Goal: Communication & Community: Ask a question

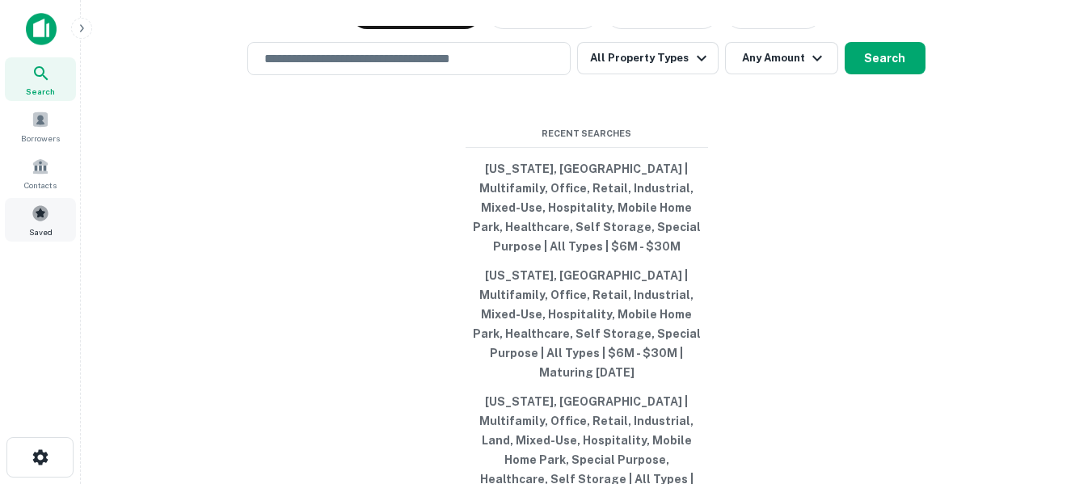
click at [36, 213] on span at bounding box center [41, 214] width 18 height 18
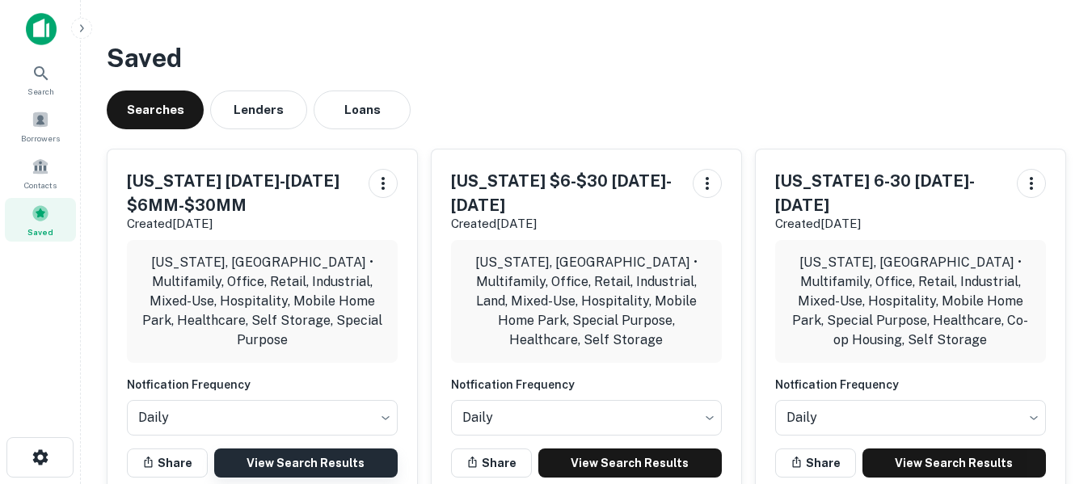
click at [319, 449] on link "View Search Results" at bounding box center [306, 463] width 184 height 29
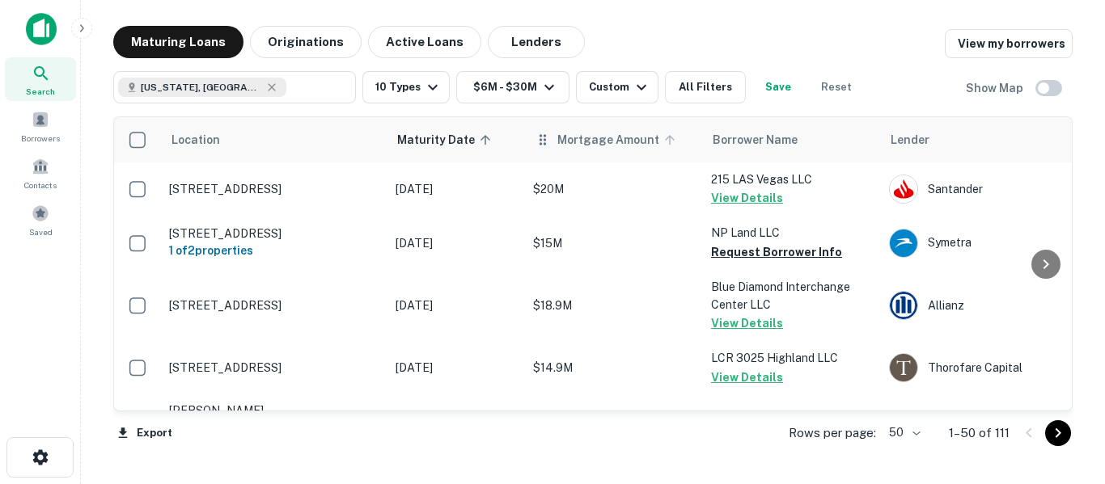
click at [584, 142] on span "Mortgage Amount" at bounding box center [618, 139] width 123 height 19
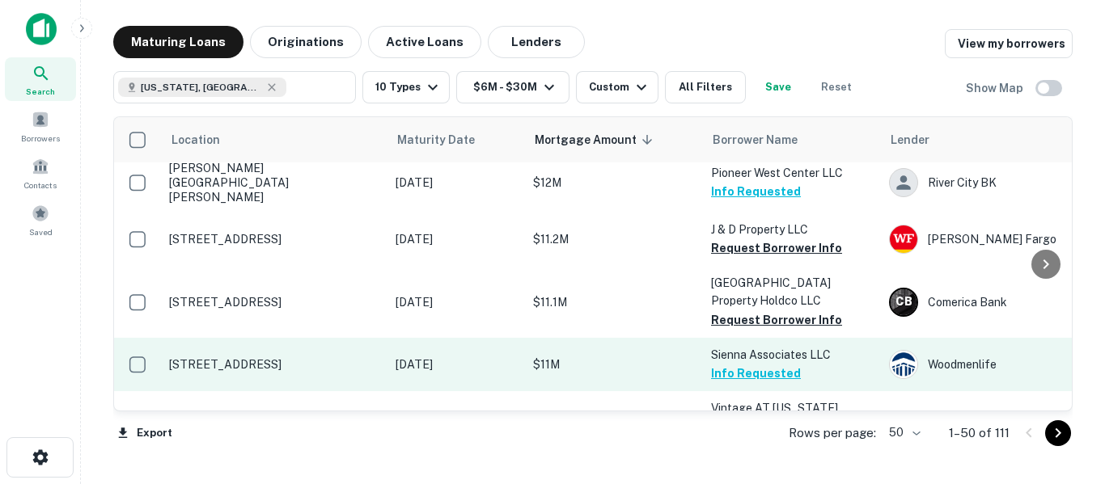
scroll to position [2612, 0]
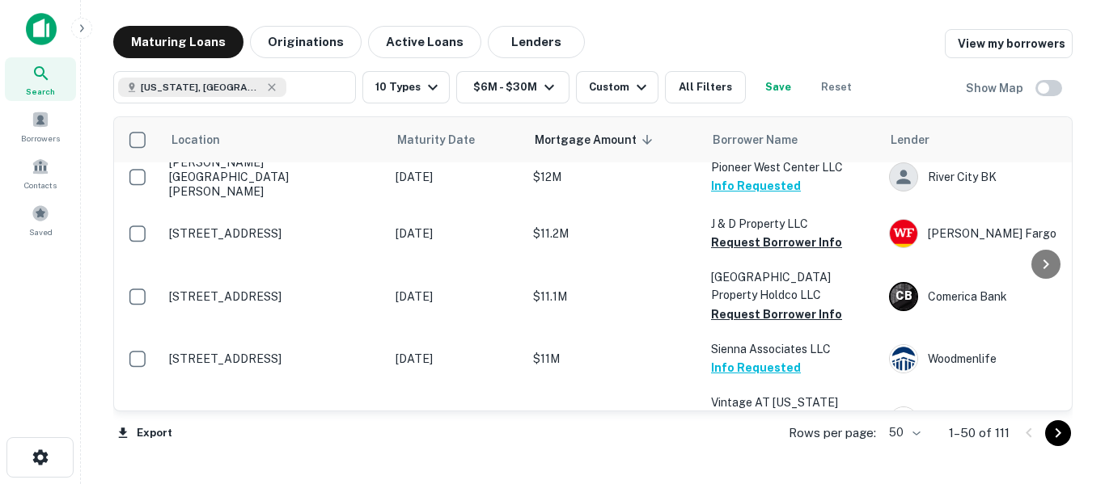
click at [1054, 436] on icon "Go to next page" at bounding box center [1057, 433] width 19 height 19
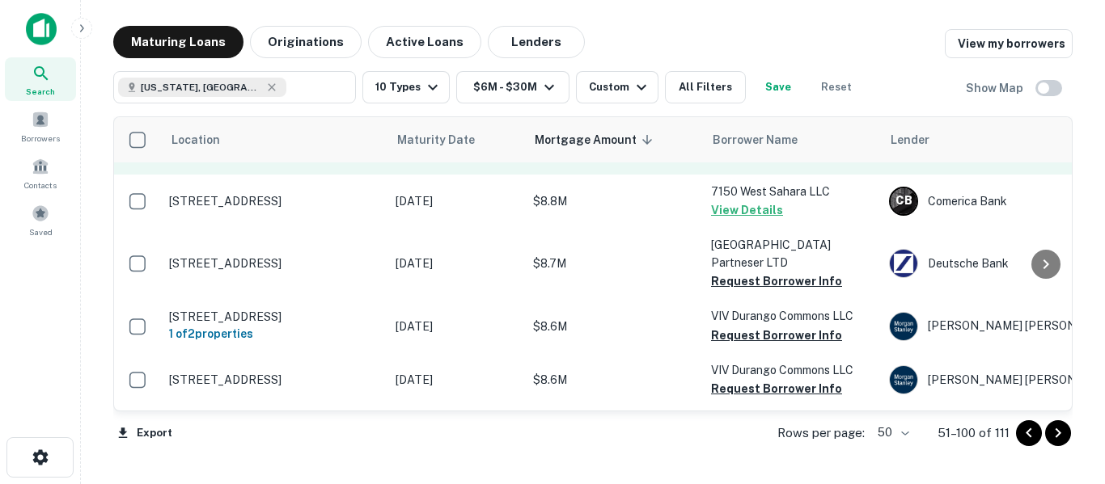
scroll to position [404, 0]
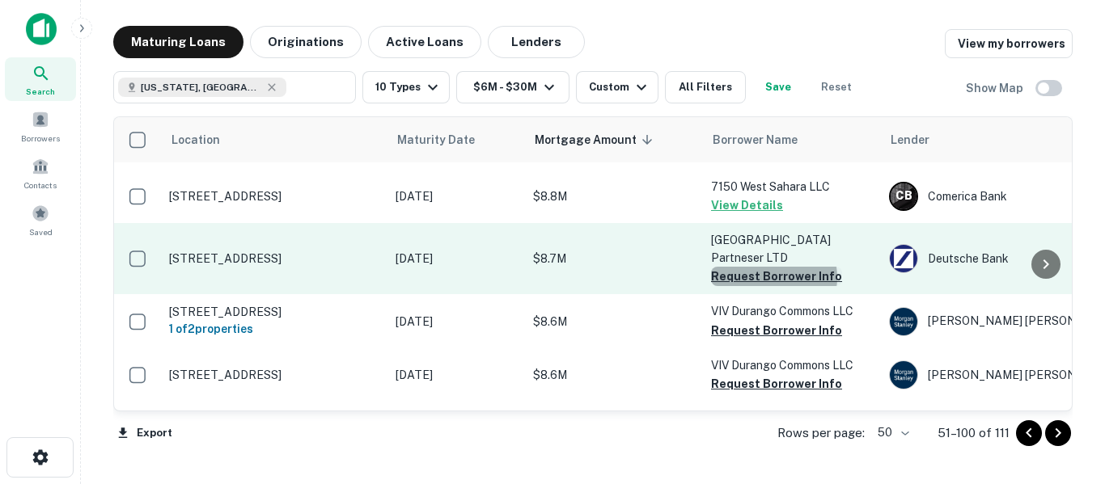
click at [773, 267] on button "Request Borrower Info" at bounding box center [776, 276] width 131 height 19
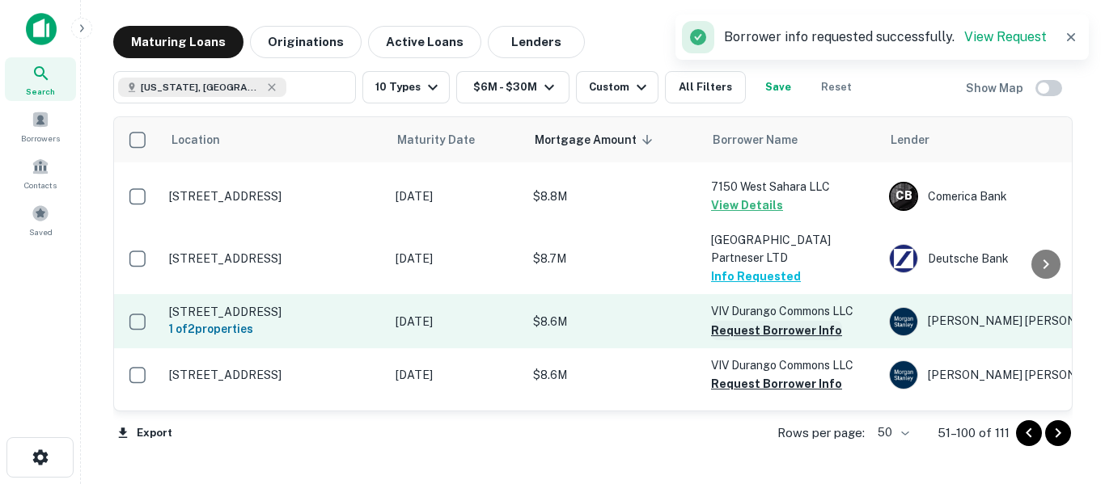
click at [764, 321] on button "Request Borrower Info" at bounding box center [776, 330] width 131 height 19
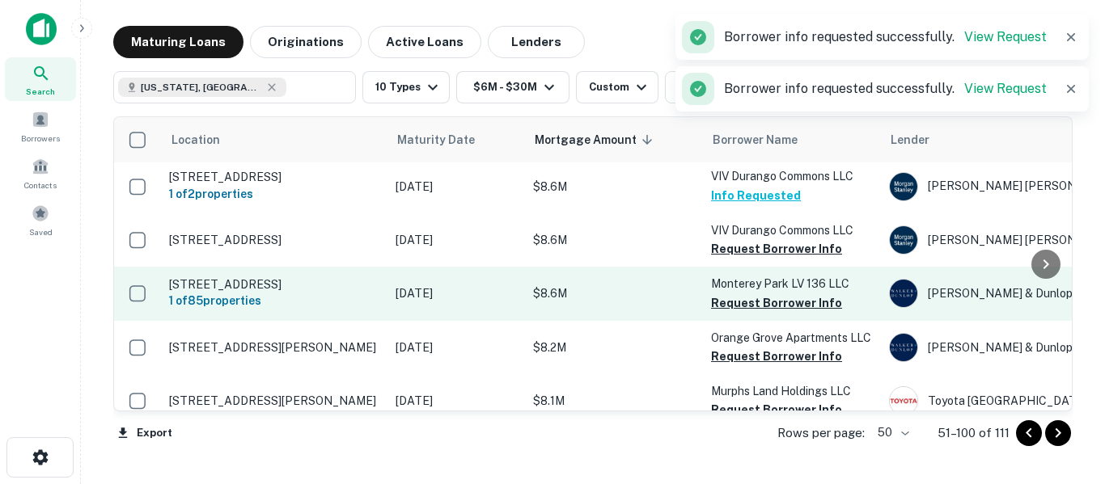
scroll to position [566, 0]
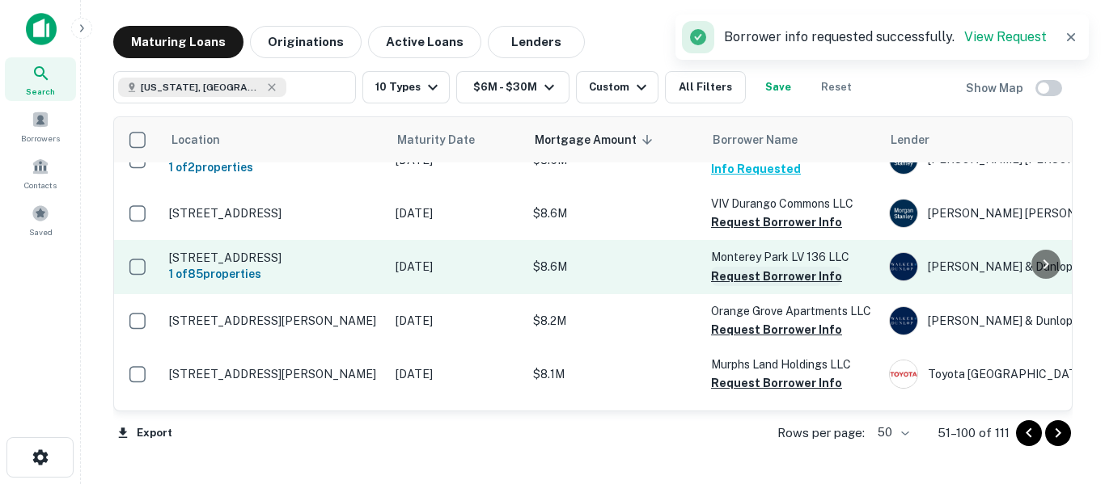
click at [771, 268] on button "Request Borrower Info" at bounding box center [776, 276] width 131 height 19
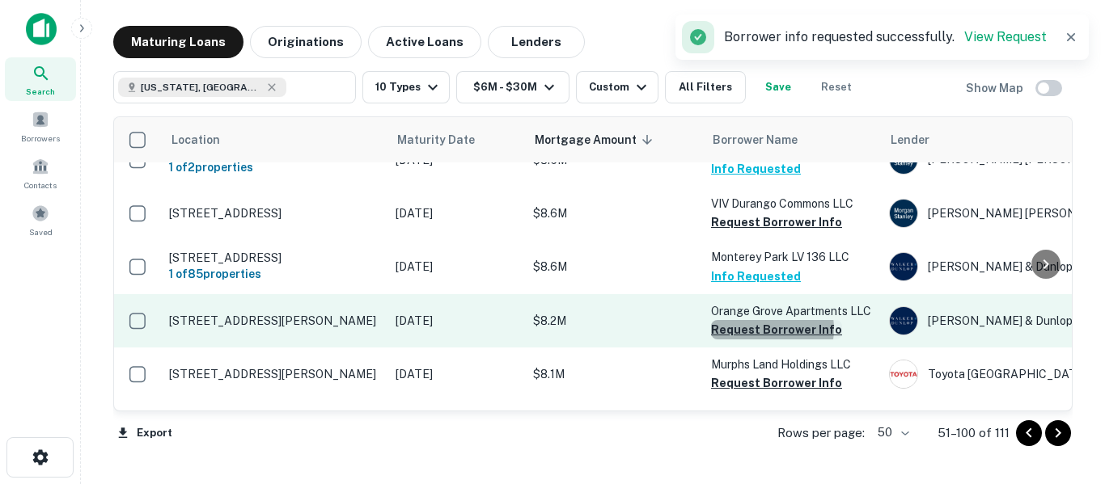
click at [764, 321] on button "Request Borrower Info" at bounding box center [776, 329] width 131 height 19
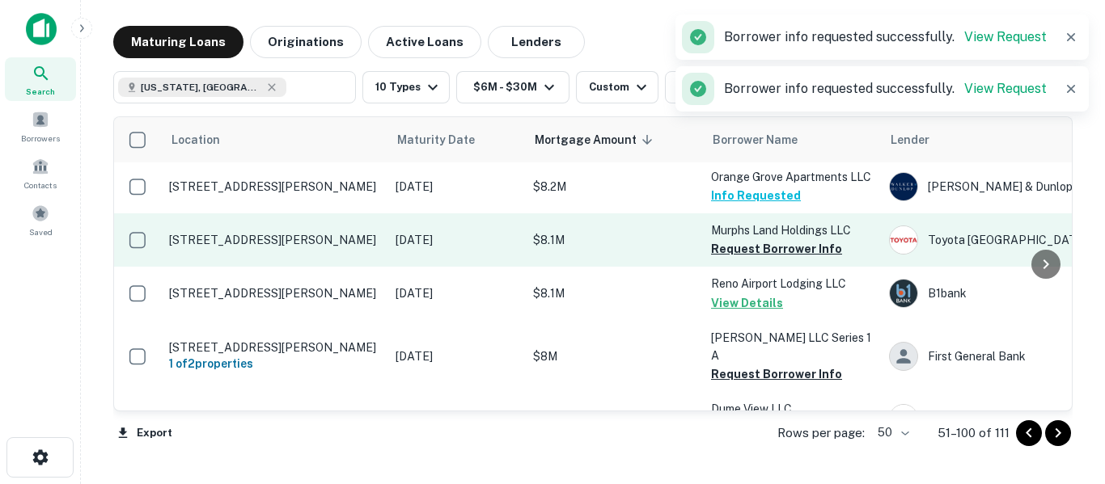
scroll to position [701, 0]
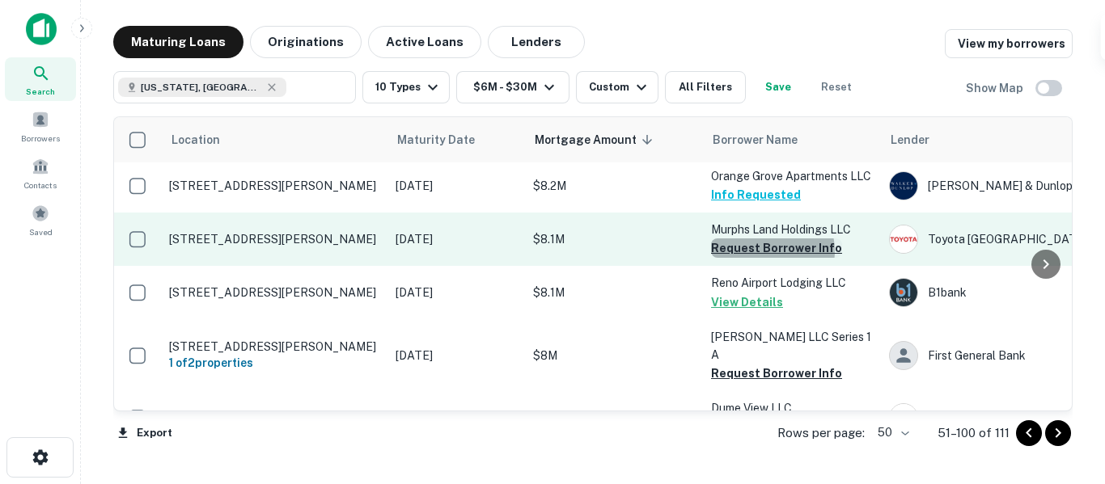
click at [765, 243] on button "Request Borrower Info" at bounding box center [776, 248] width 131 height 19
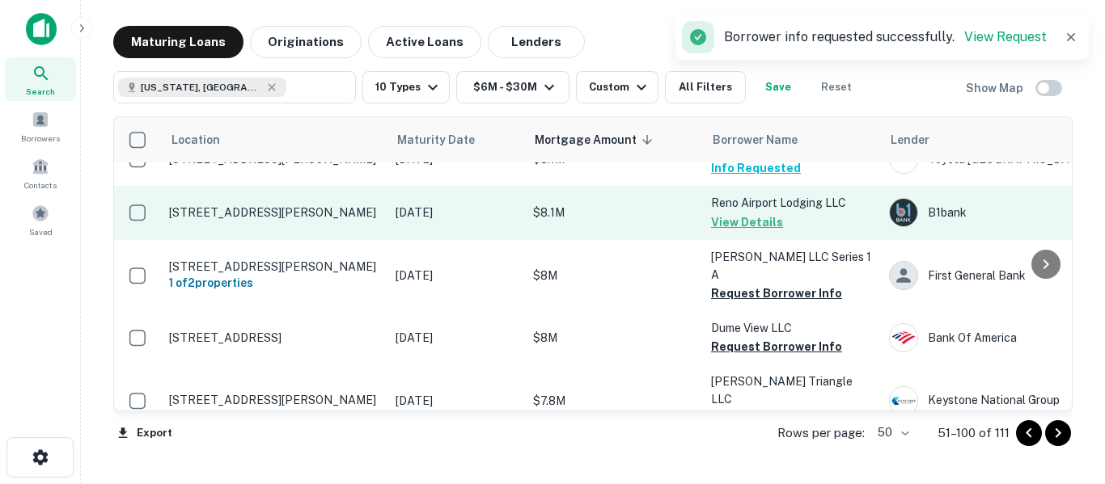
scroll to position [782, 0]
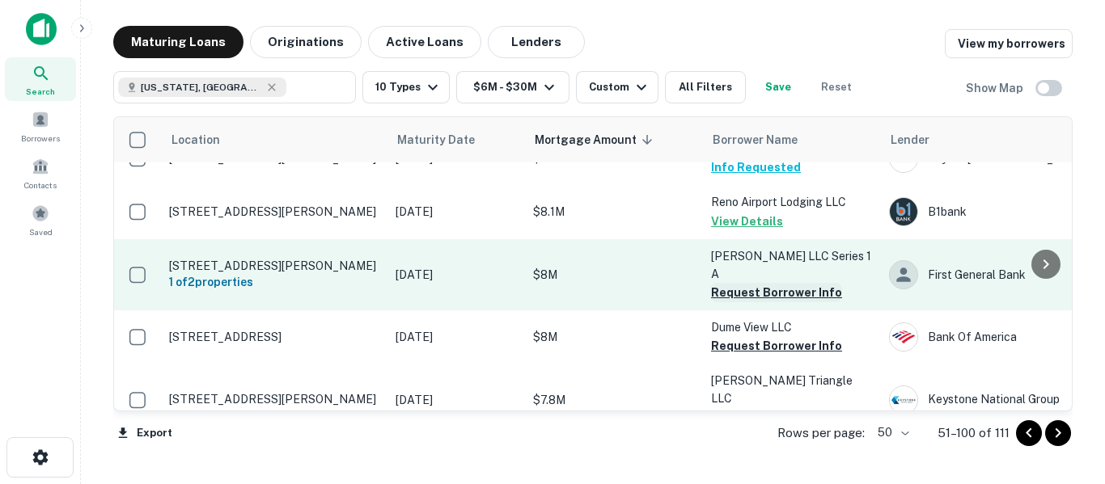
click at [773, 283] on button "Request Borrower Info" at bounding box center [776, 292] width 131 height 19
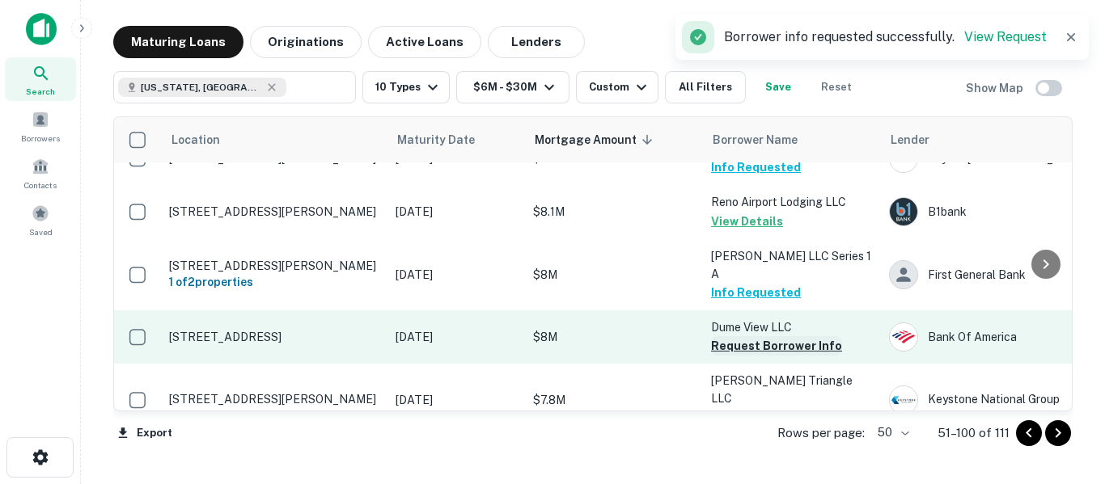
scroll to position [835, 0]
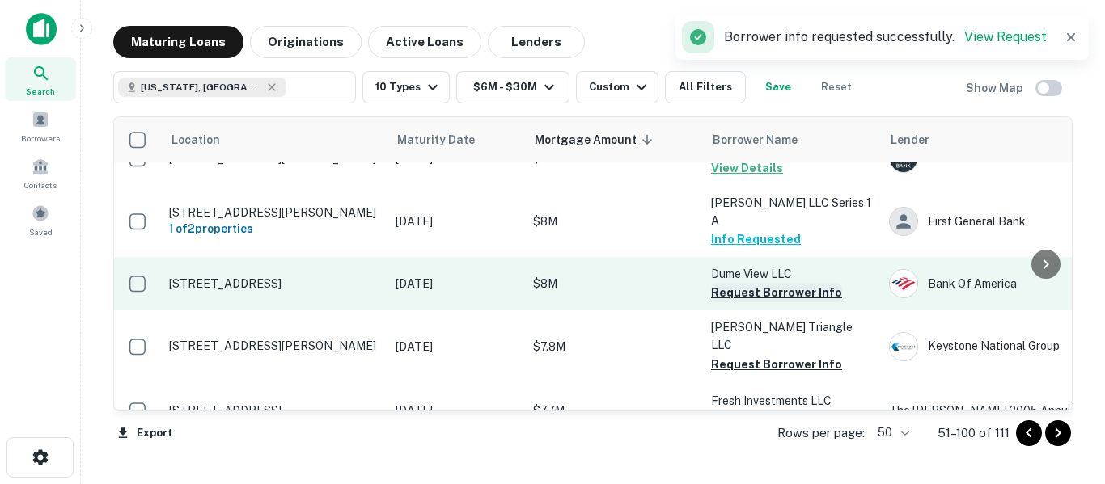
click at [763, 283] on button "Request Borrower Info" at bounding box center [776, 292] width 131 height 19
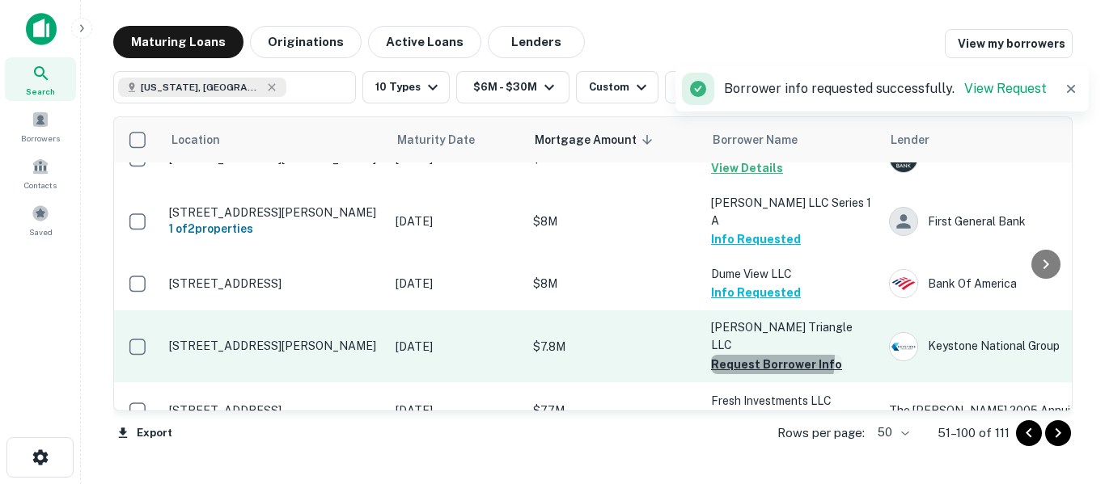
click at [752, 355] on button "Request Borrower Info" at bounding box center [776, 364] width 131 height 19
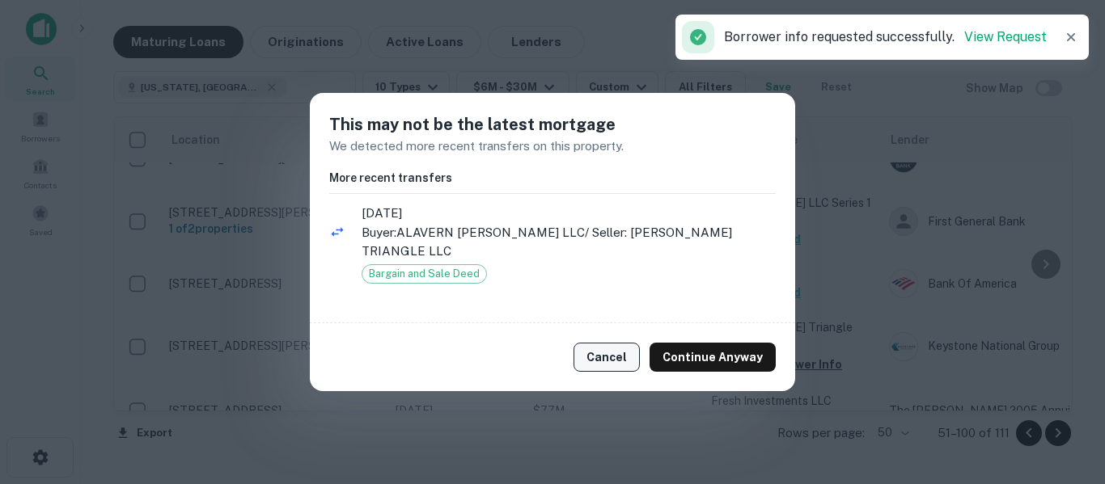
click at [613, 352] on button "Cancel" at bounding box center [606, 357] width 66 height 29
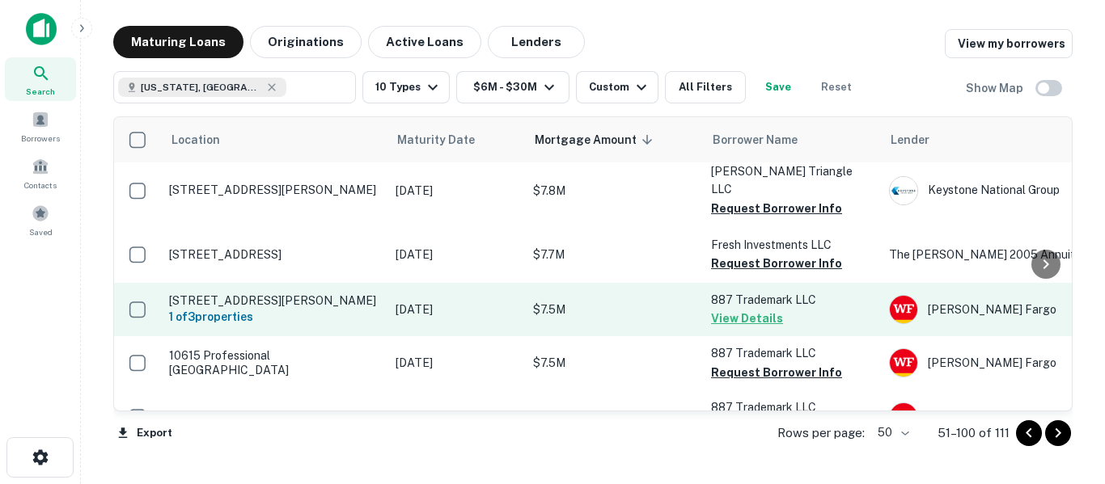
scroll to position [997, 0]
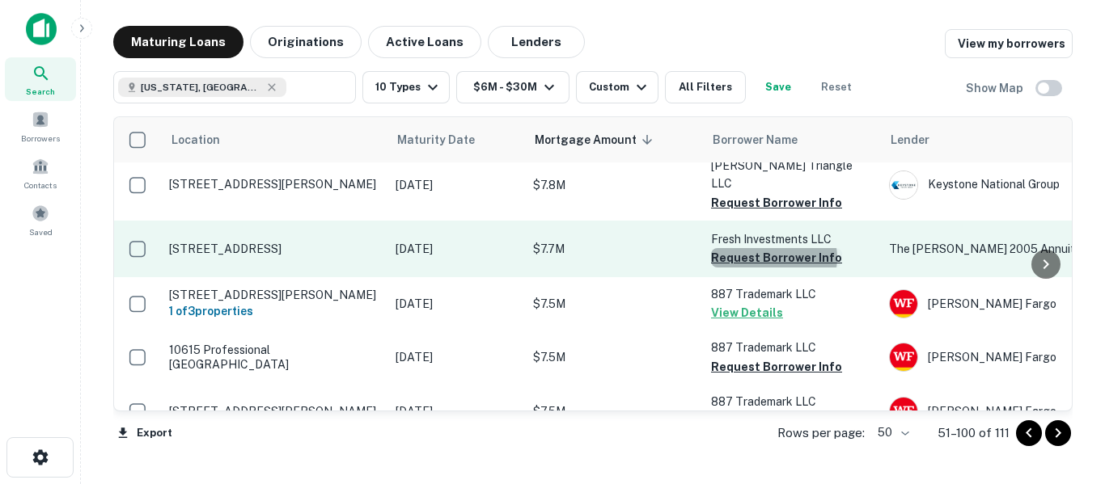
click at [773, 248] on button "Request Borrower Info" at bounding box center [776, 257] width 131 height 19
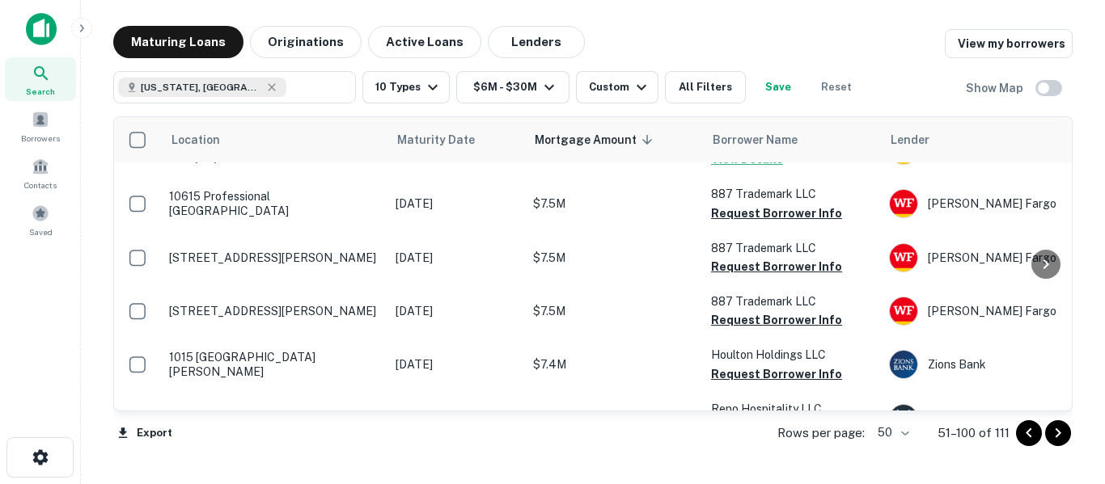
scroll to position [1159, 0]
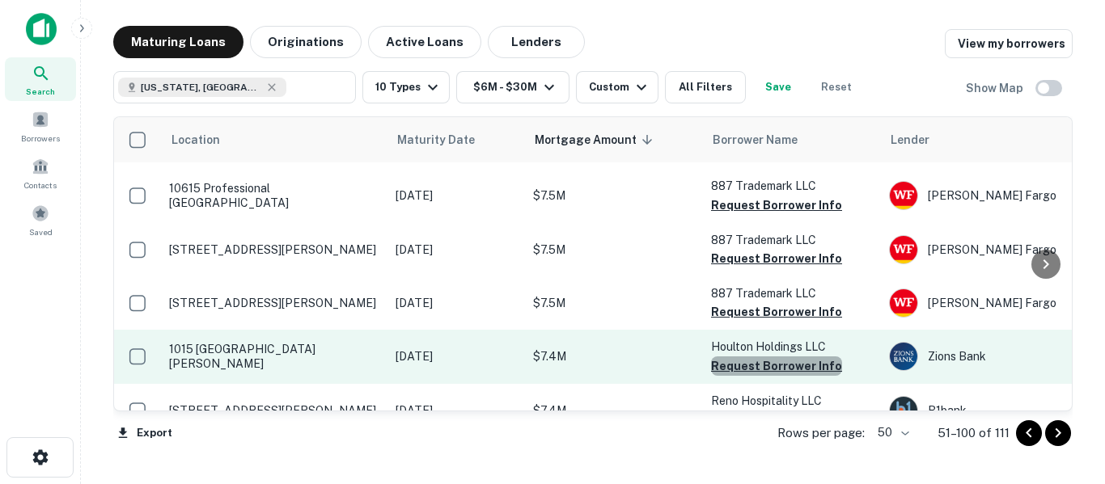
click at [781, 357] on button "Request Borrower Info" at bounding box center [776, 366] width 131 height 19
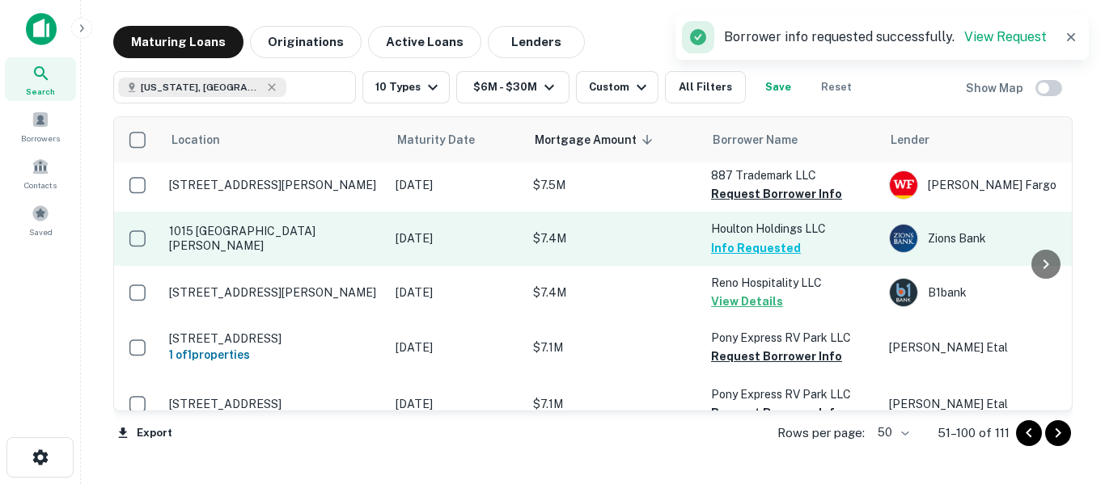
scroll to position [1294, 0]
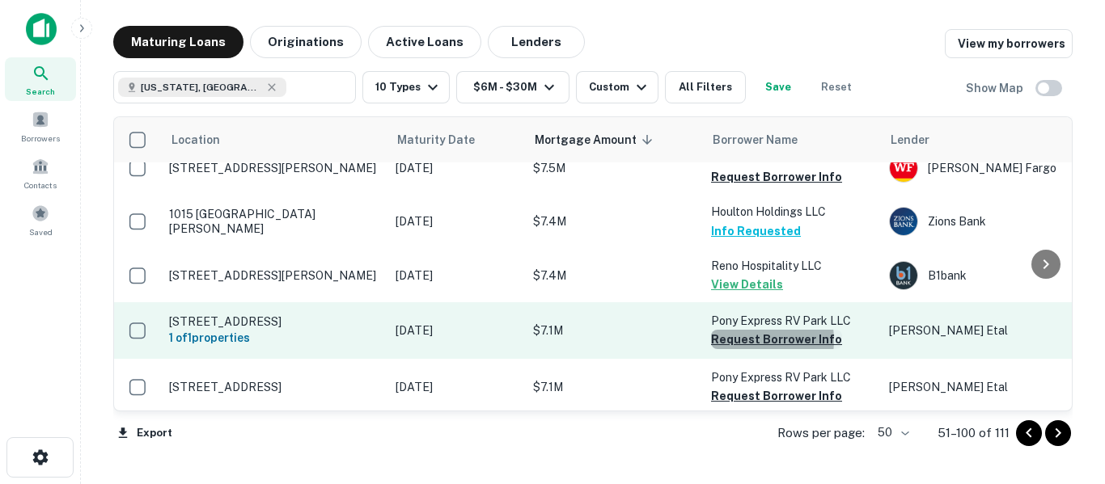
click at [752, 330] on button "Request Borrower Info" at bounding box center [776, 339] width 131 height 19
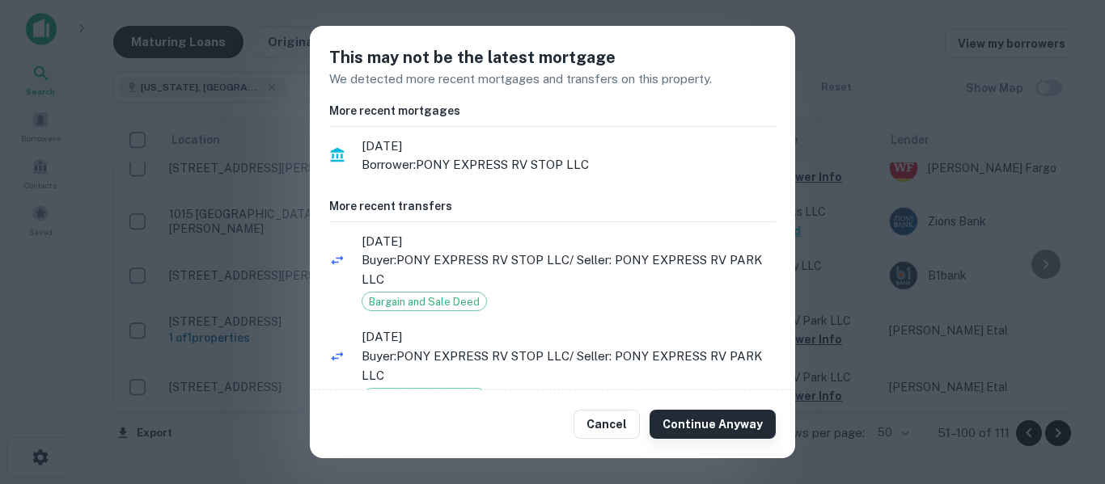
scroll to position [20, 0]
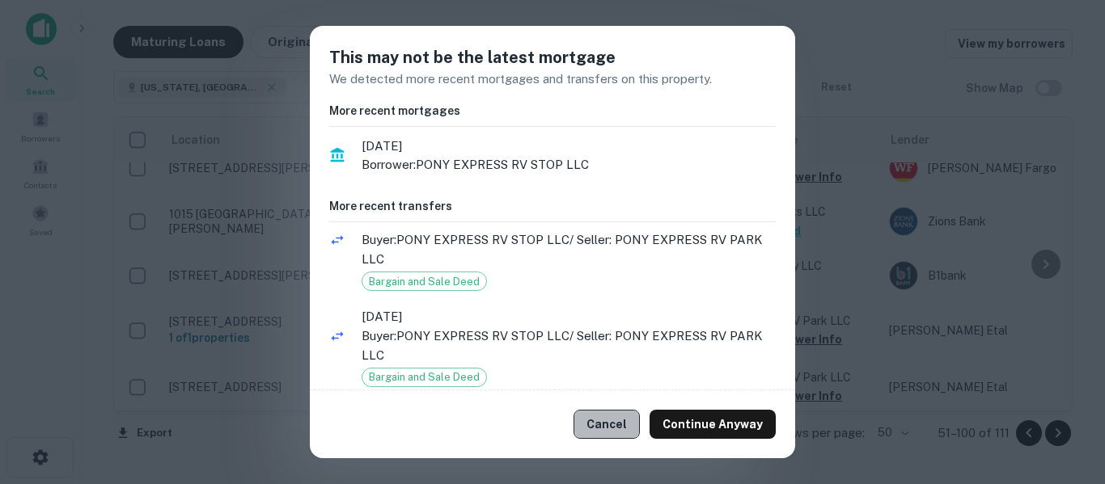
click at [611, 420] on button "Cancel" at bounding box center [606, 424] width 66 height 29
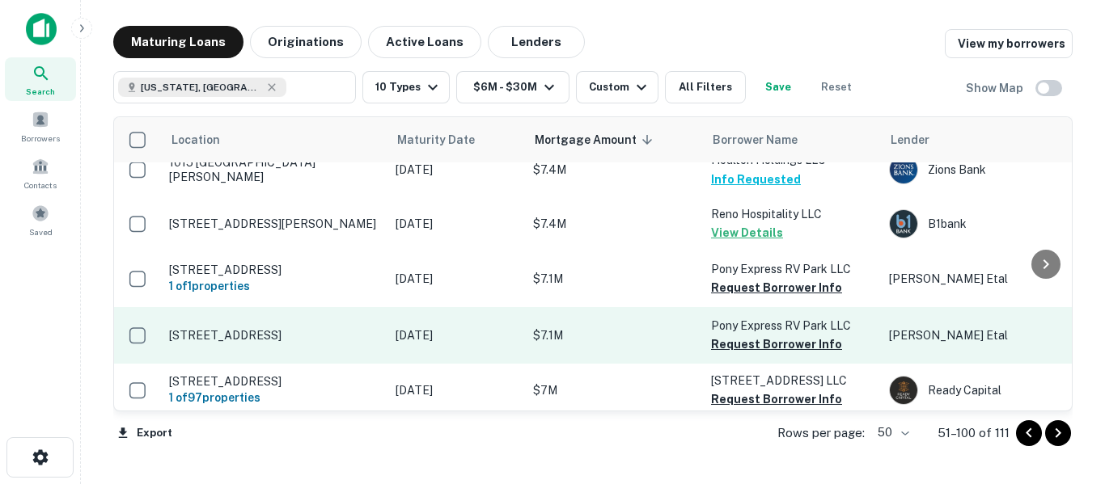
scroll to position [1348, 0]
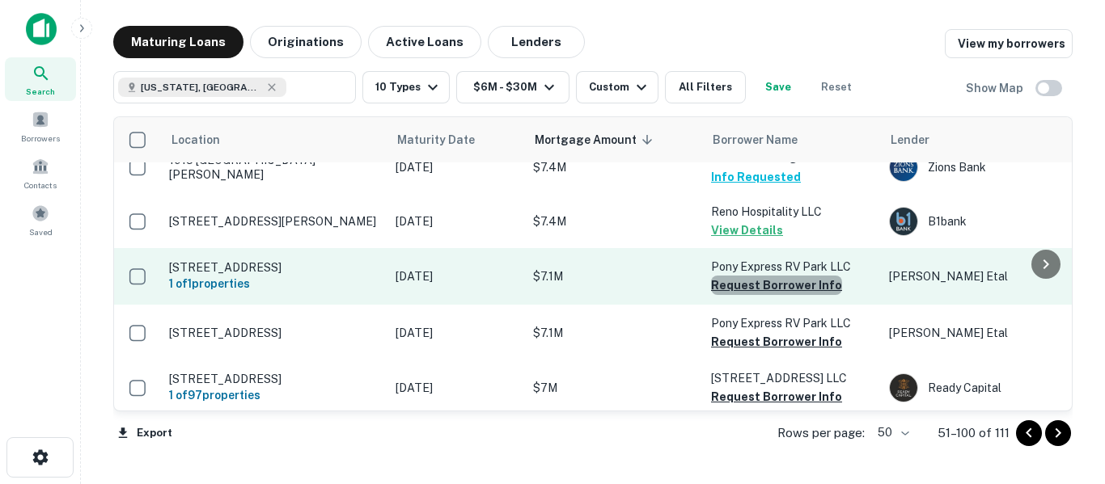
click at [775, 276] on button "Request Borrower Info" at bounding box center [776, 285] width 131 height 19
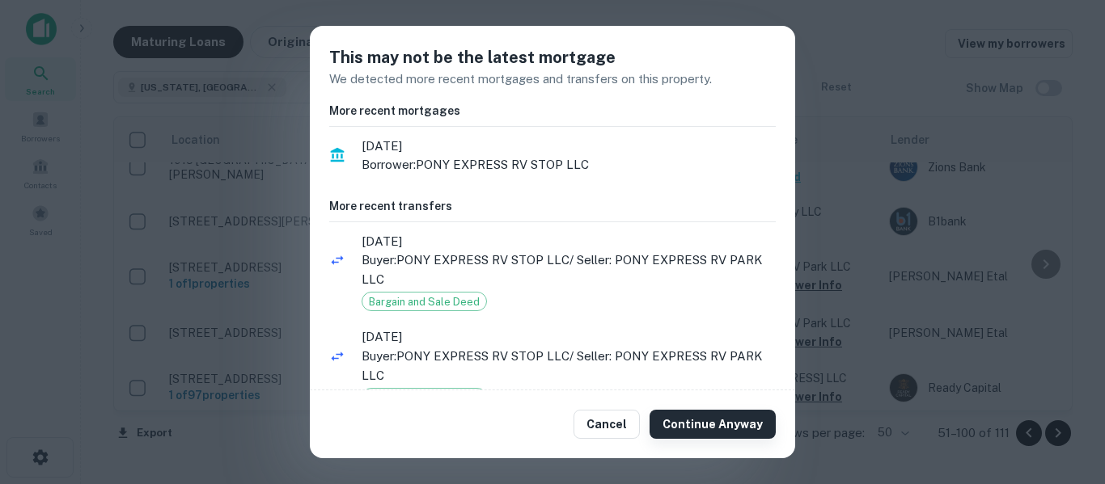
click at [725, 421] on button "Continue Anyway" at bounding box center [712, 424] width 126 height 29
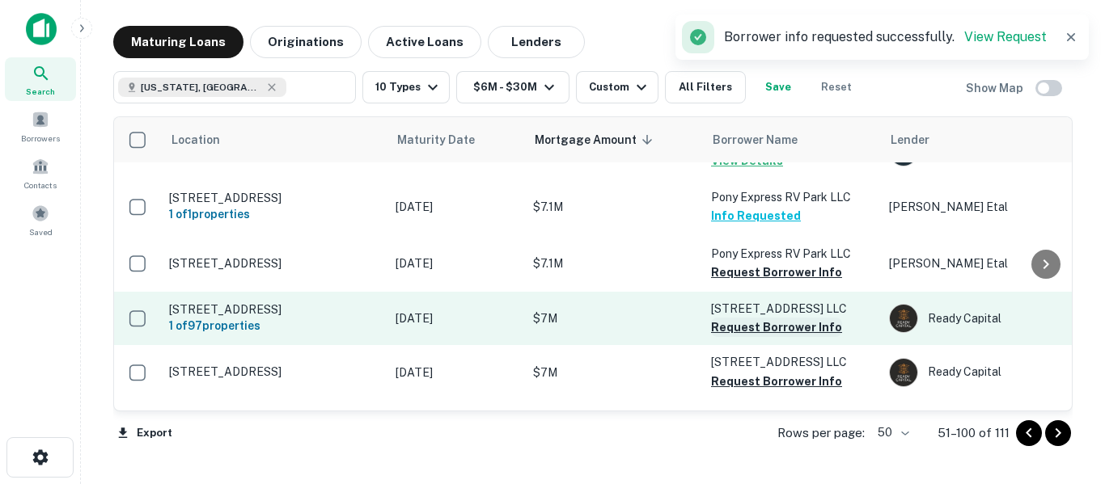
scroll to position [1429, 0]
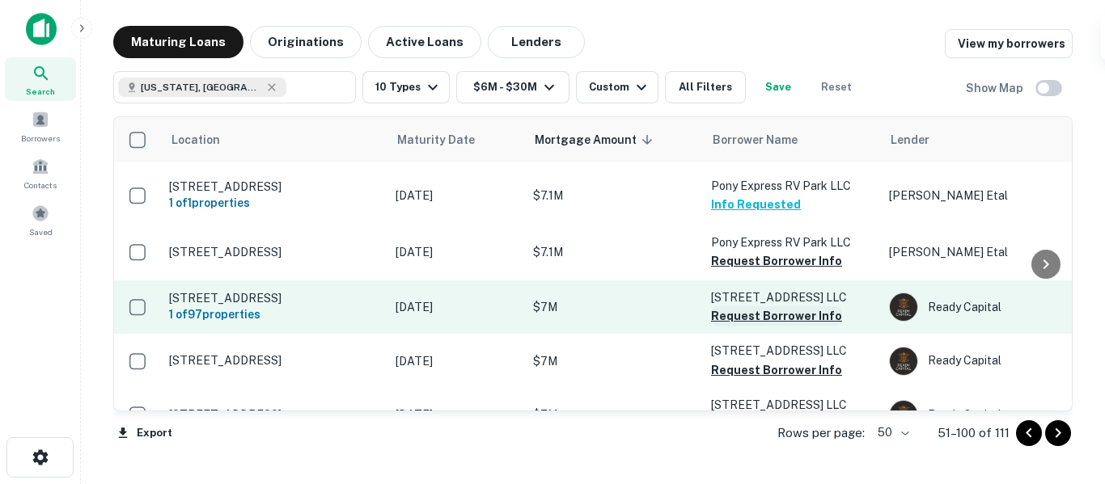
click at [764, 306] on button "Request Borrower Info" at bounding box center [776, 315] width 131 height 19
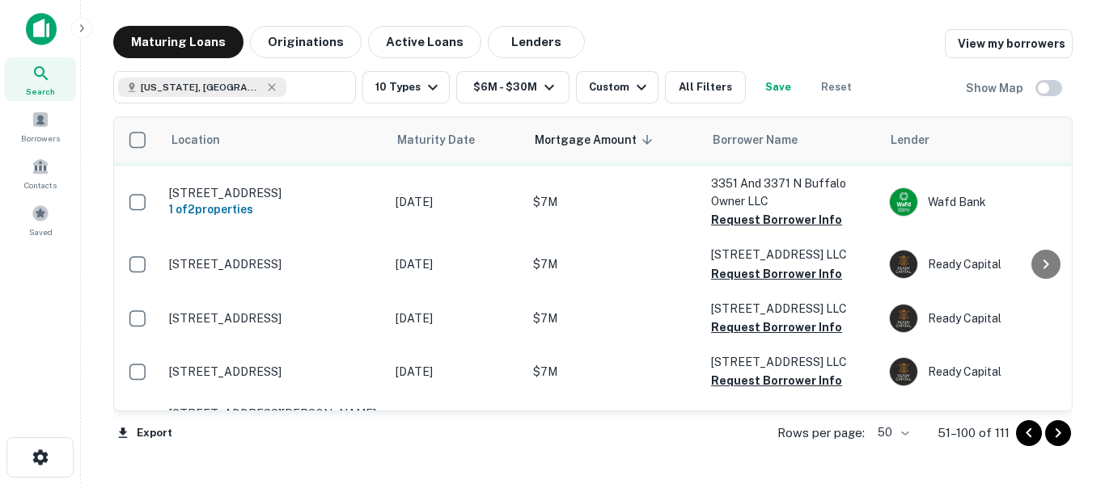
scroll to position [1806, 0]
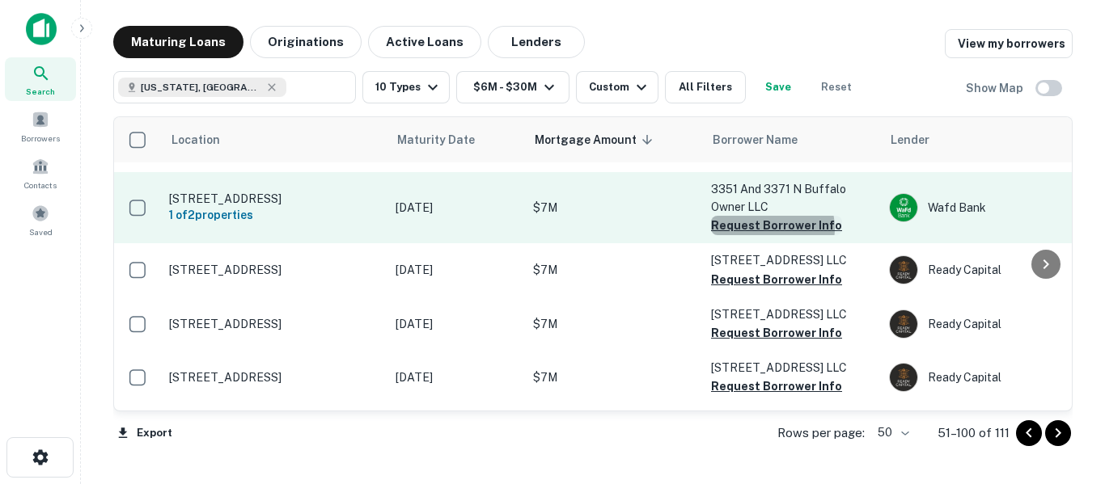
click at [765, 235] on button "Request Borrower Info" at bounding box center [776, 225] width 131 height 19
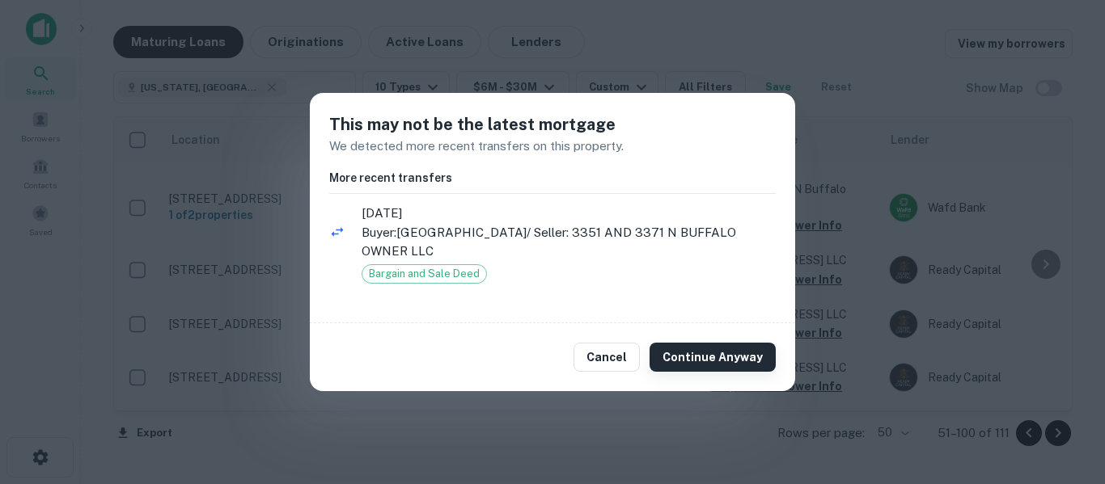
click at [724, 349] on button "Continue Anyway" at bounding box center [712, 357] width 126 height 29
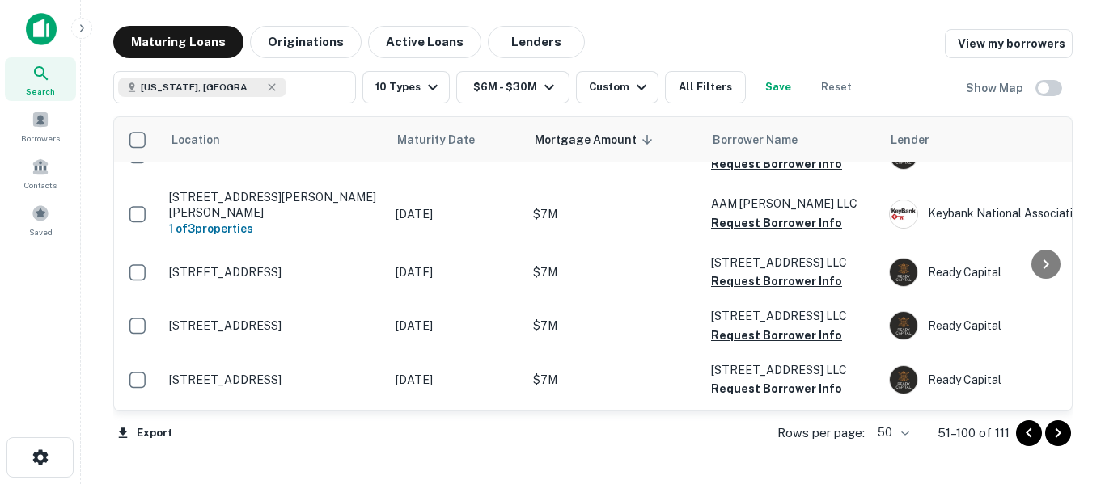
scroll to position [2048, 0]
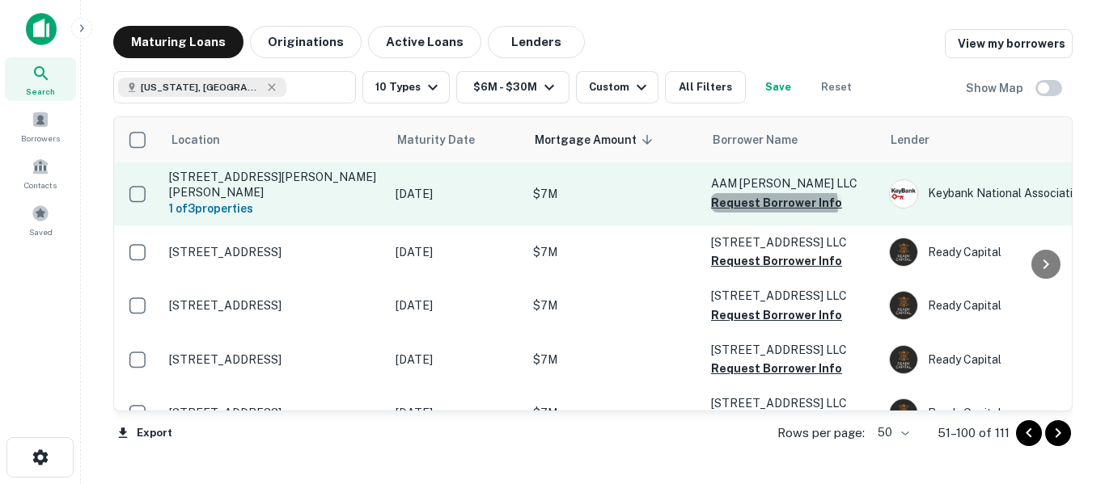
click at [773, 213] on button "Request Borrower Info" at bounding box center [776, 202] width 131 height 19
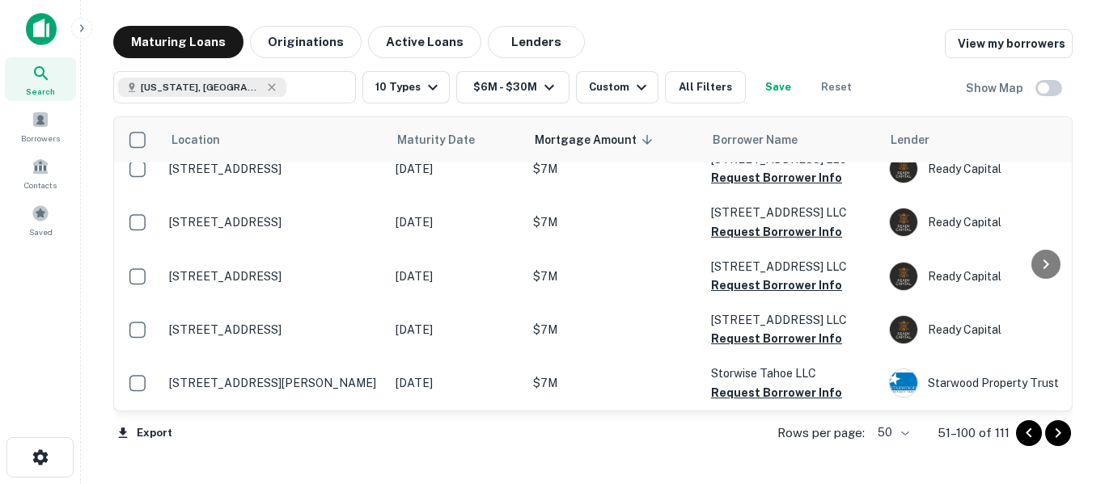
scroll to position [2885, 0]
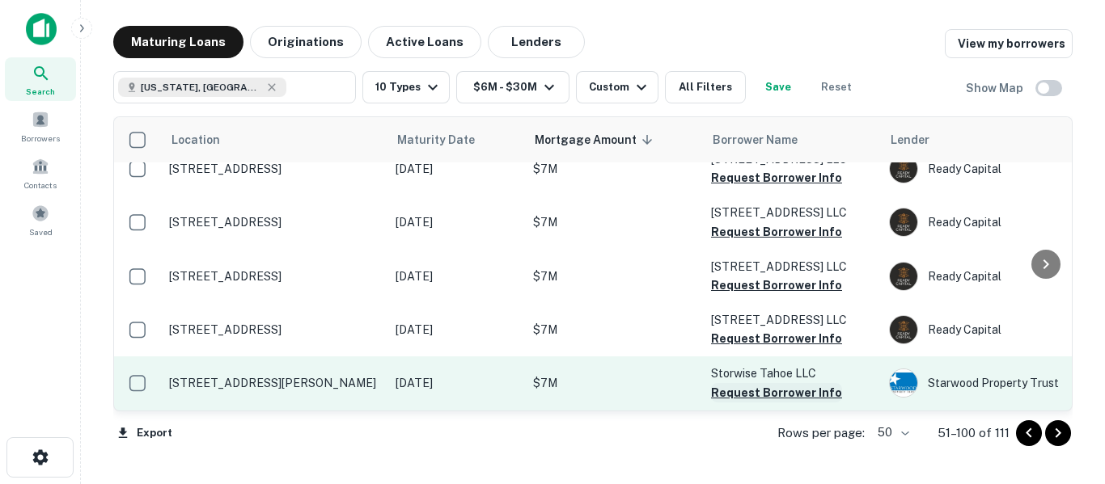
click at [771, 383] on button "Request Borrower Info" at bounding box center [776, 392] width 131 height 19
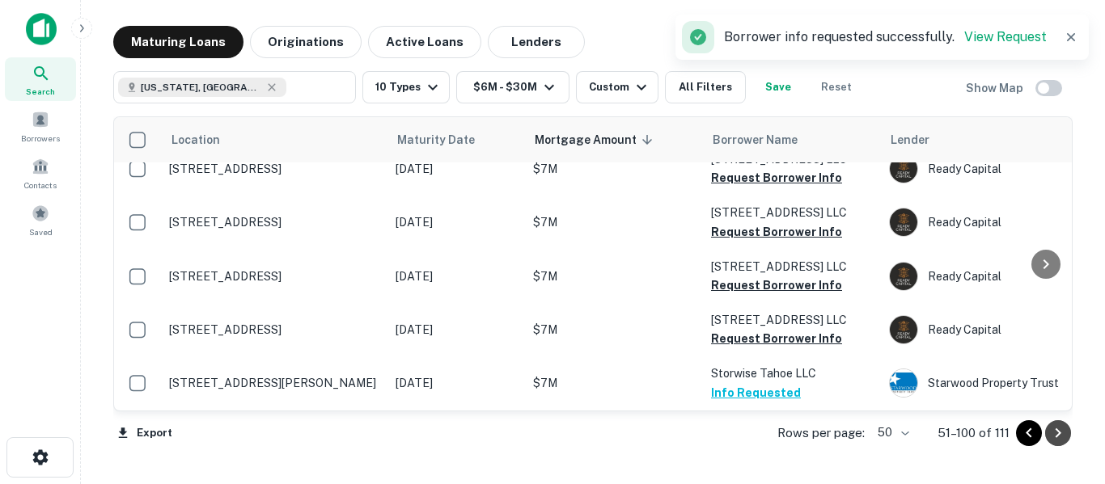
click at [1054, 434] on icon "Go to next page" at bounding box center [1057, 433] width 19 height 19
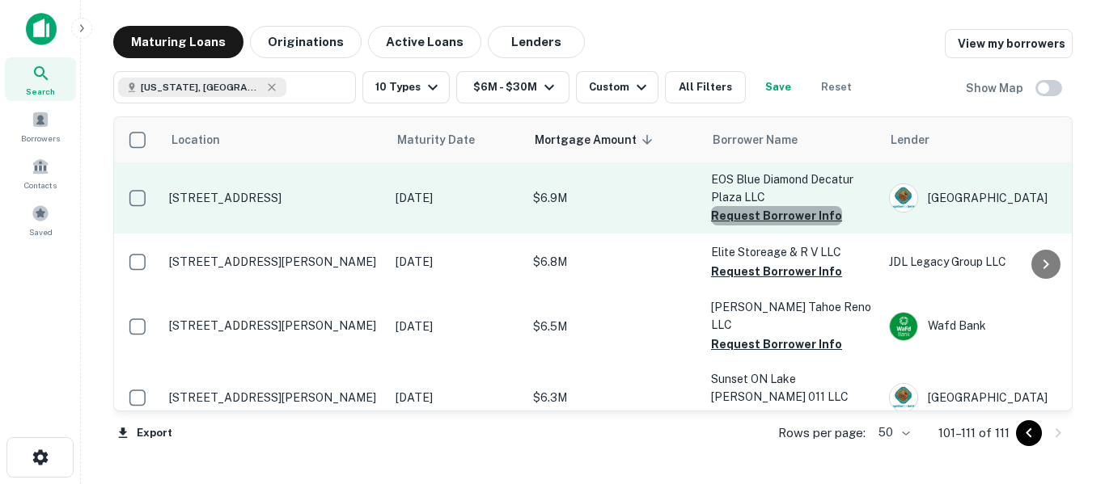
click at [785, 216] on button "Request Borrower Info" at bounding box center [776, 215] width 131 height 19
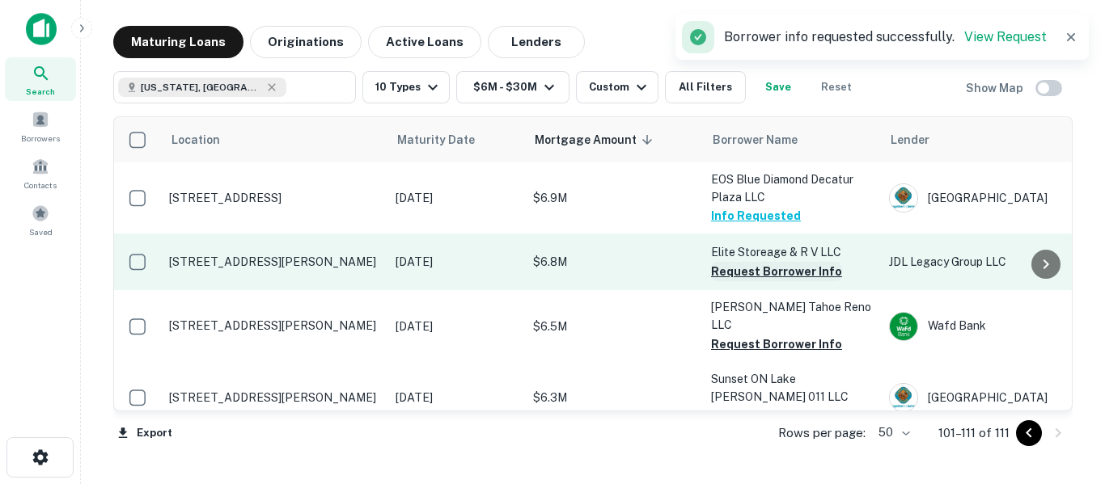
click at [761, 273] on button "Request Borrower Info" at bounding box center [776, 271] width 131 height 19
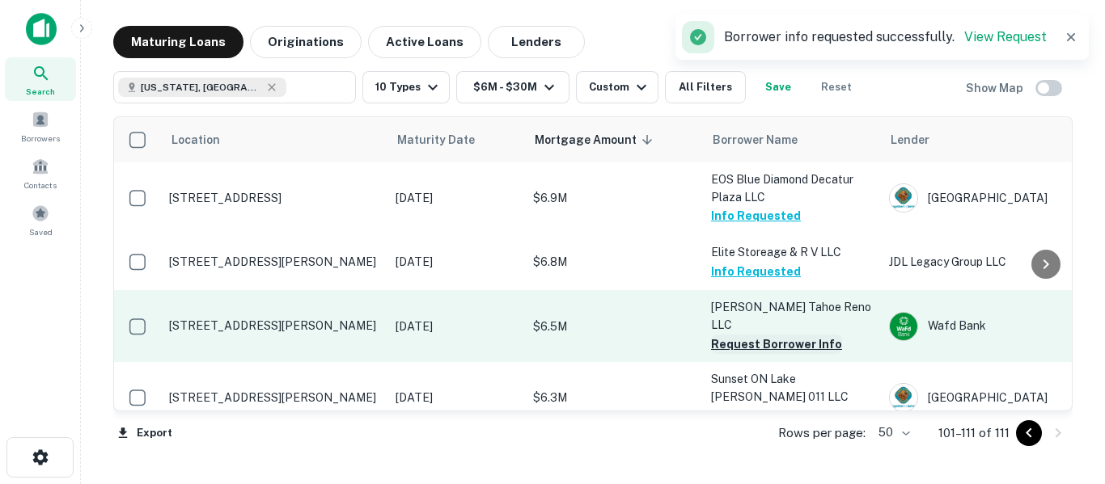
click at [758, 335] on button "Request Borrower Info" at bounding box center [776, 344] width 131 height 19
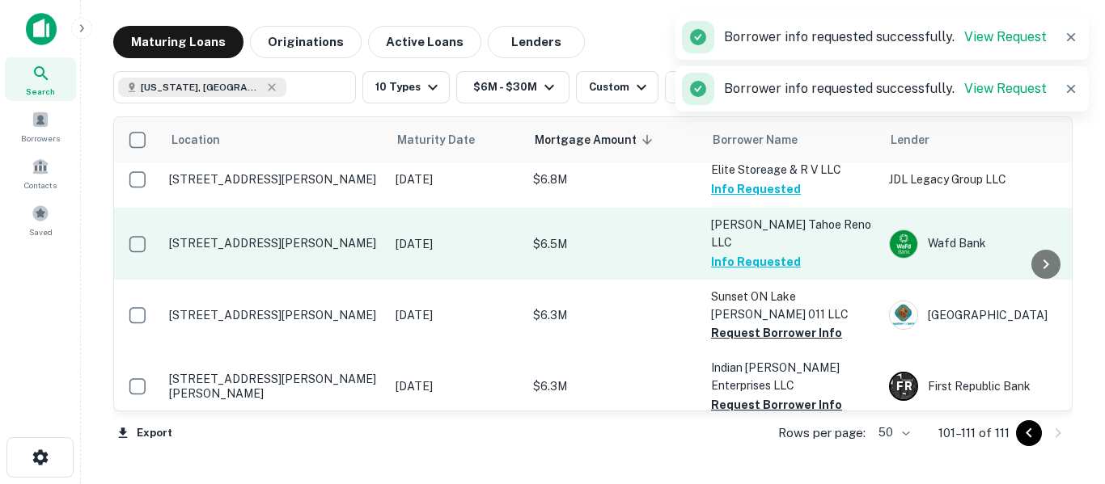
scroll to position [108, 0]
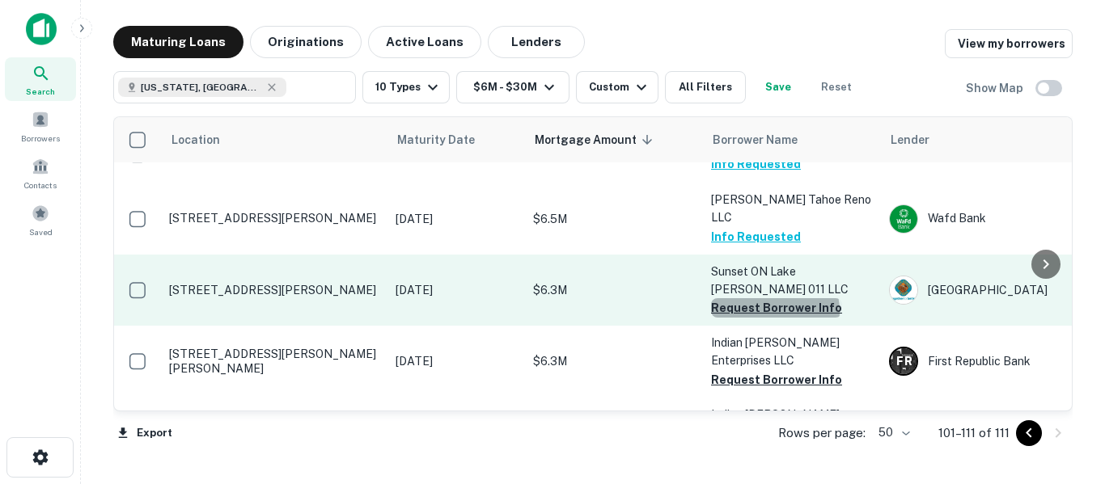
click at [774, 298] on button "Request Borrower Info" at bounding box center [776, 307] width 131 height 19
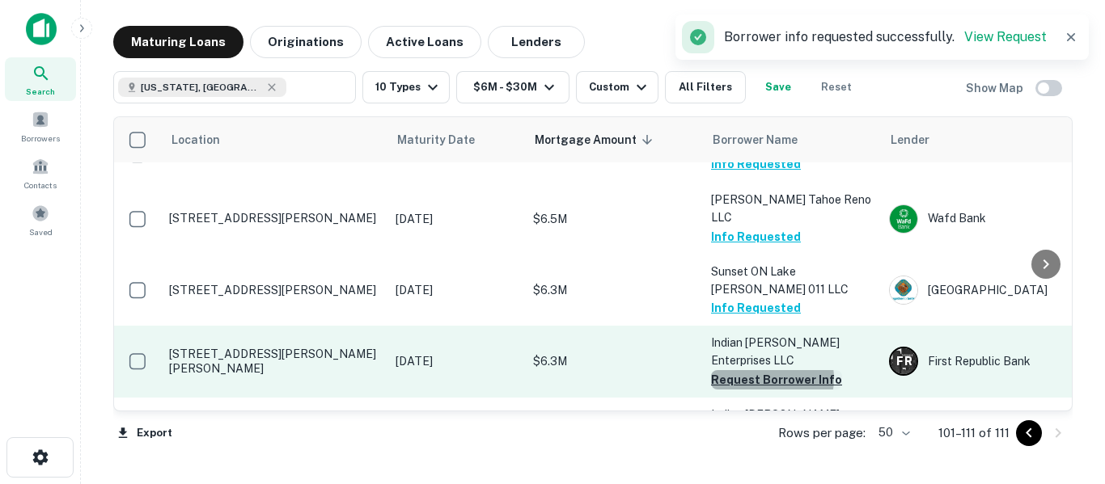
click at [771, 370] on button "Request Borrower Info" at bounding box center [776, 379] width 131 height 19
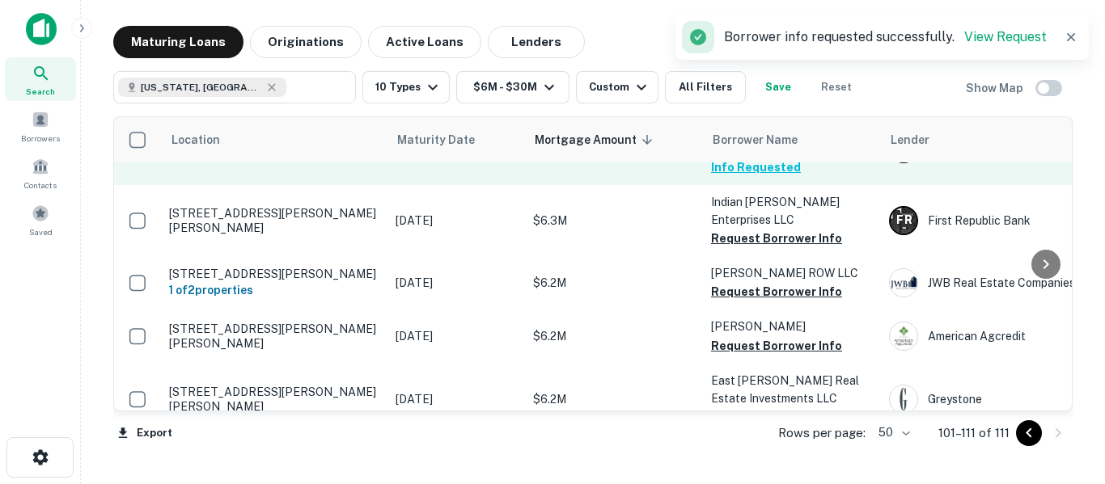
scroll to position [323, 0]
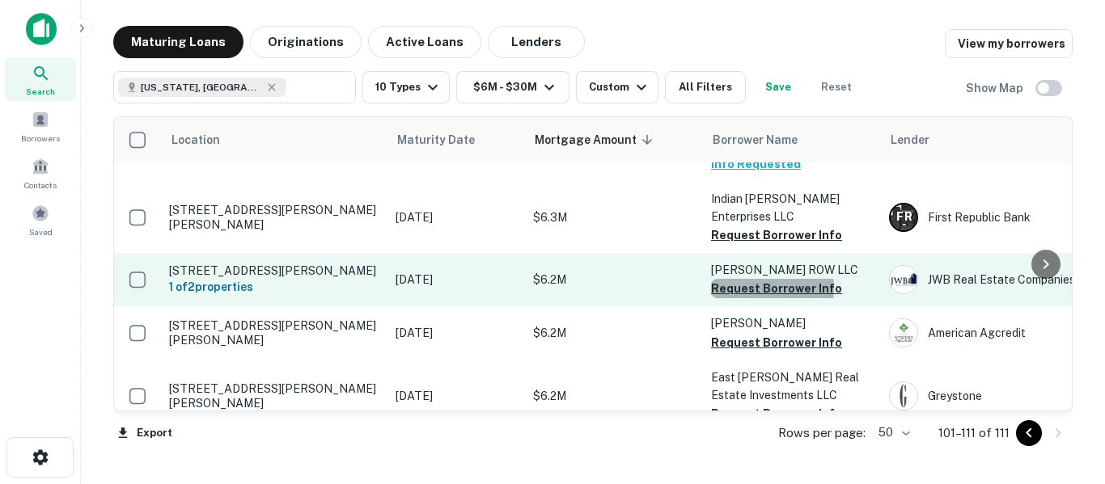
click at [769, 279] on button "Request Borrower Info" at bounding box center [776, 288] width 131 height 19
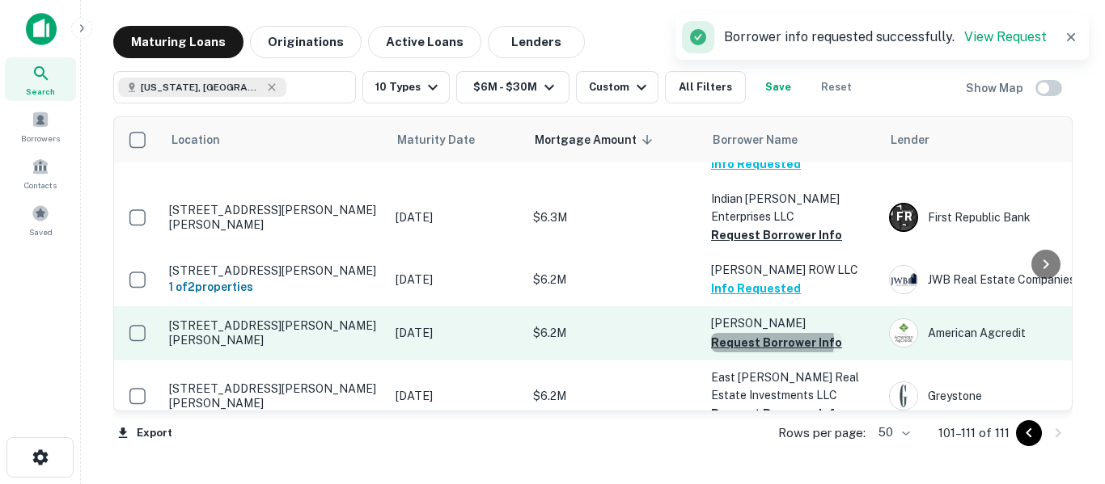
click at [768, 333] on button "Request Borrower Info" at bounding box center [776, 342] width 131 height 19
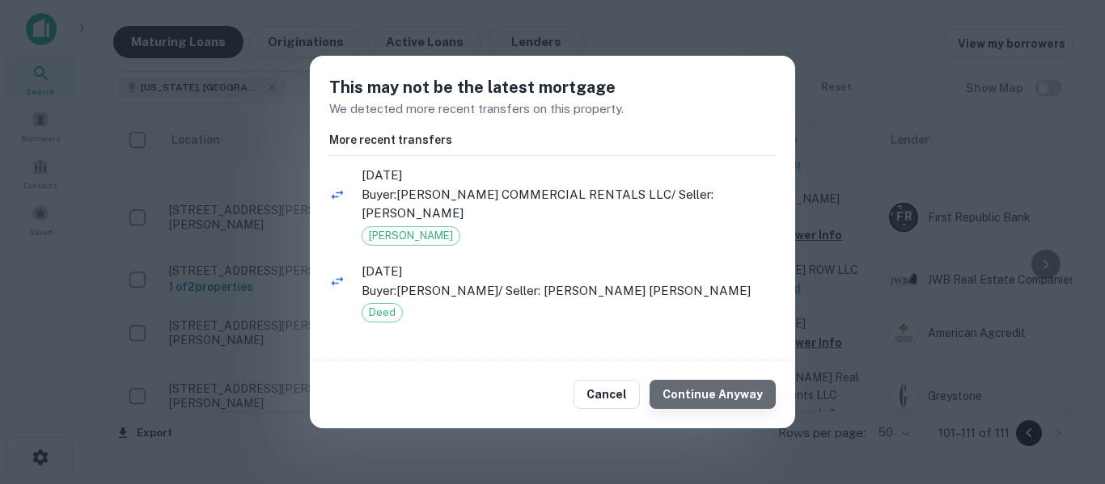
click at [741, 382] on button "Continue Anyway" at bounding box center [712, 394] width 126 height 29
